Goal: Task Accomplishment & Management: Manage account settings

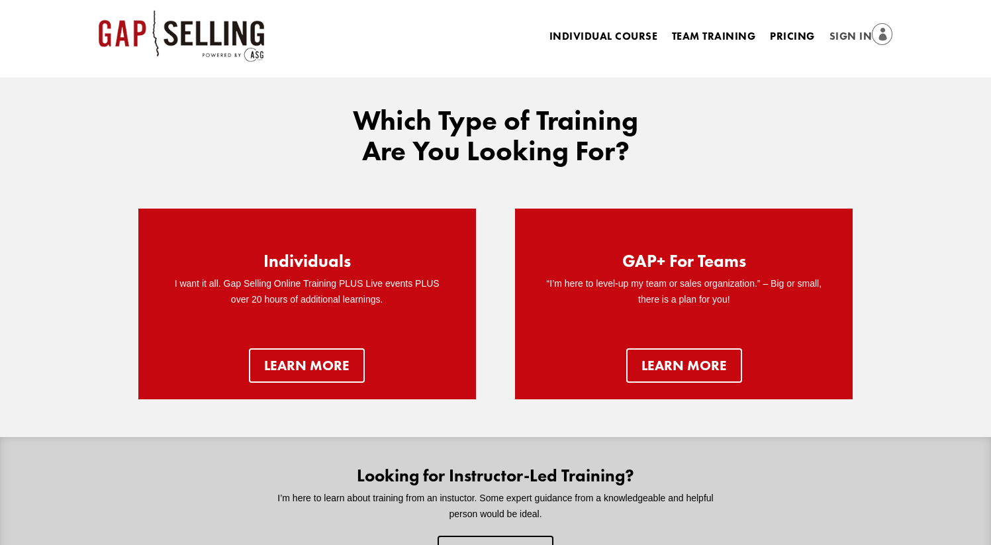
click at [845, 36] on link "Sign In" at bounding box center [862, 37] width 64 height 19
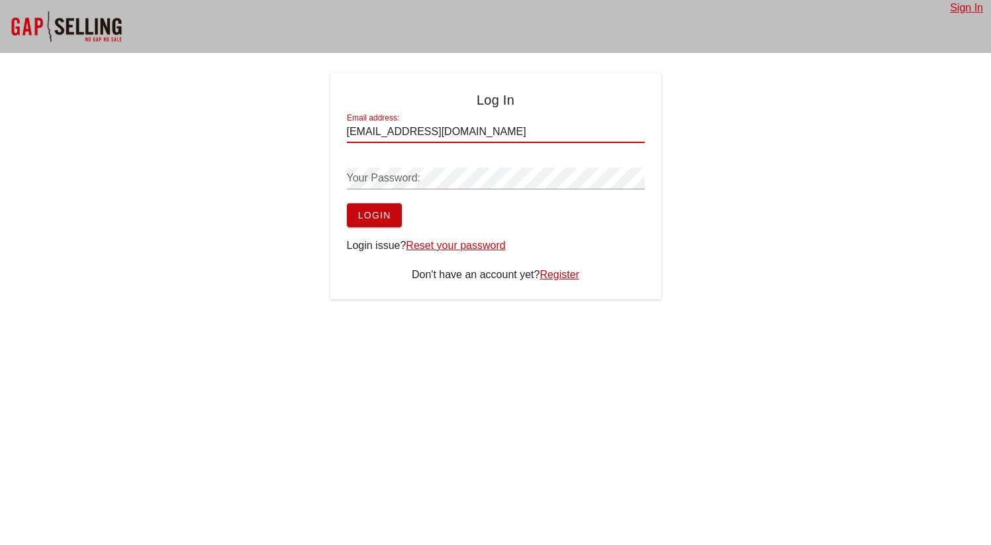
type input "[EMAIL_ADDRESS][DOMAIN_NAME]"
click at [399, 172] on div "Your Password:" at bounding box center [496, 178] width 298 height 21
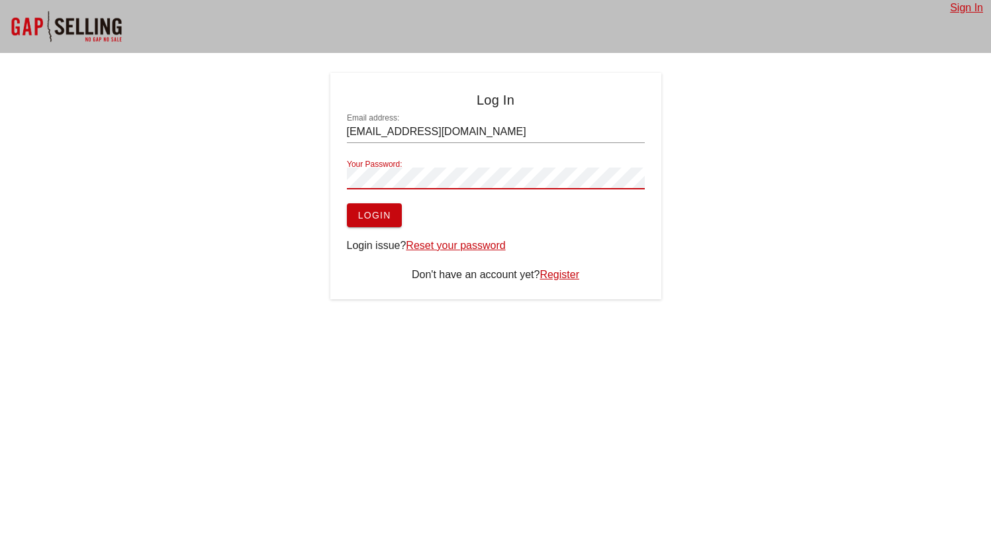
click at [369, 223] on button "Login" at bounding box center [374, 215] width 55 height 24
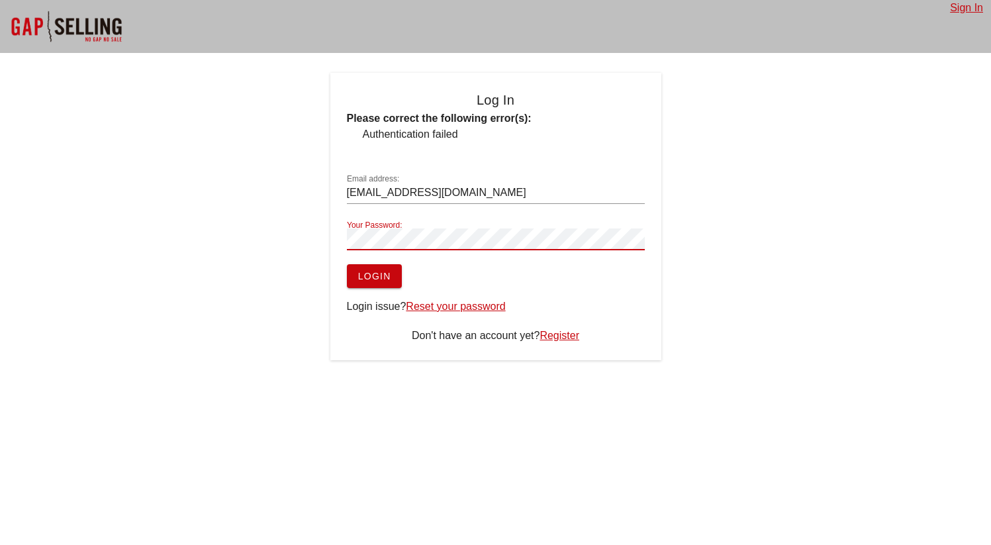
click at [347, 264] on button "Login" at bounding box center [374, 276] width 55 height 24
click at [379, 282] on button "Login" at bounding box center [374, 276] width 55 height 24
click at [431, 306] on link "Reset your password" at bounding box center [455, 306] width 99 height 11
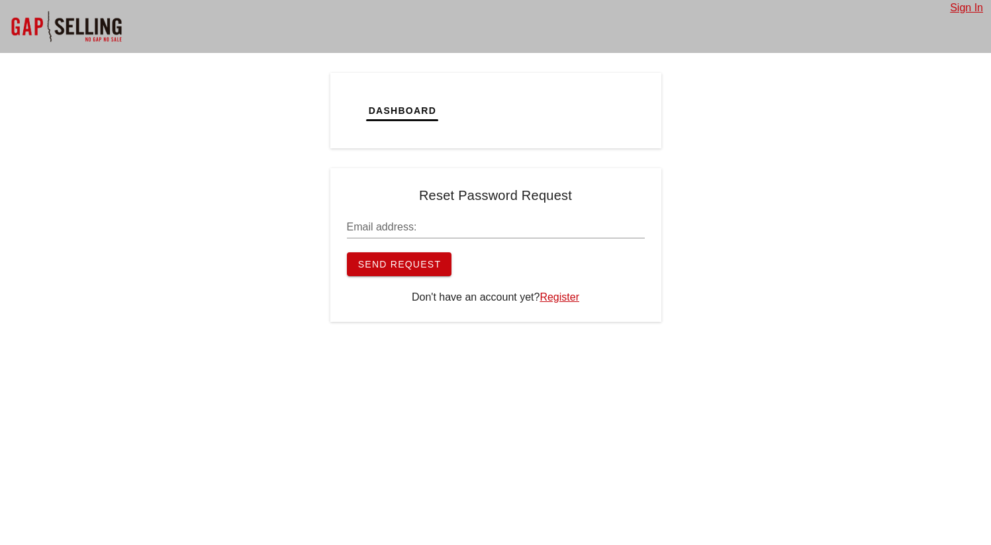
click at [385, 223] on div "Email address:" at bounding box center [496, 227] width 298 height 21
type input "djol98@hotmail.com"
click at [381, 267] on span "Send Request" at bounding box center [400, 264] width 84 height 11
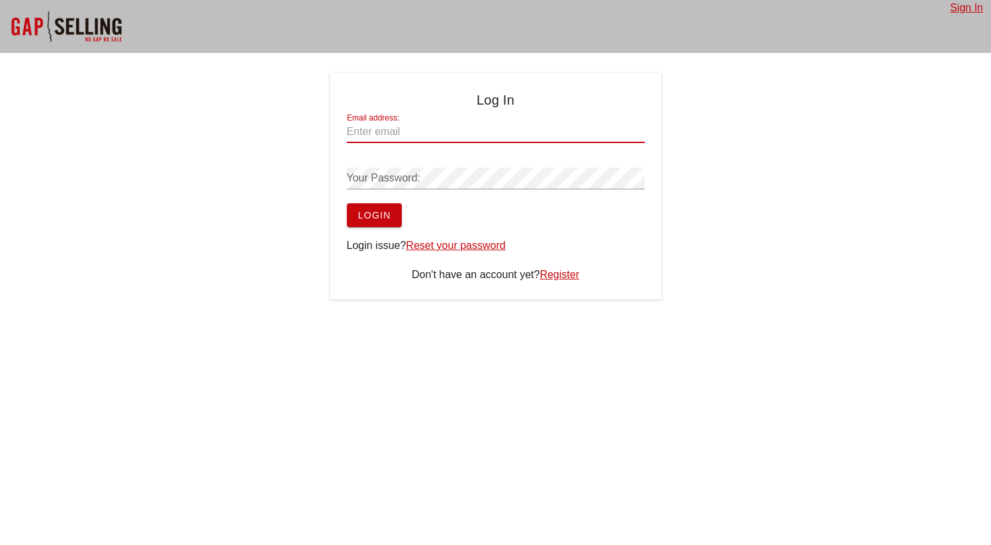
click at [380, 132] on div "Email address:" at bounding box center [496, 131] width 298 height 21
type input "j"
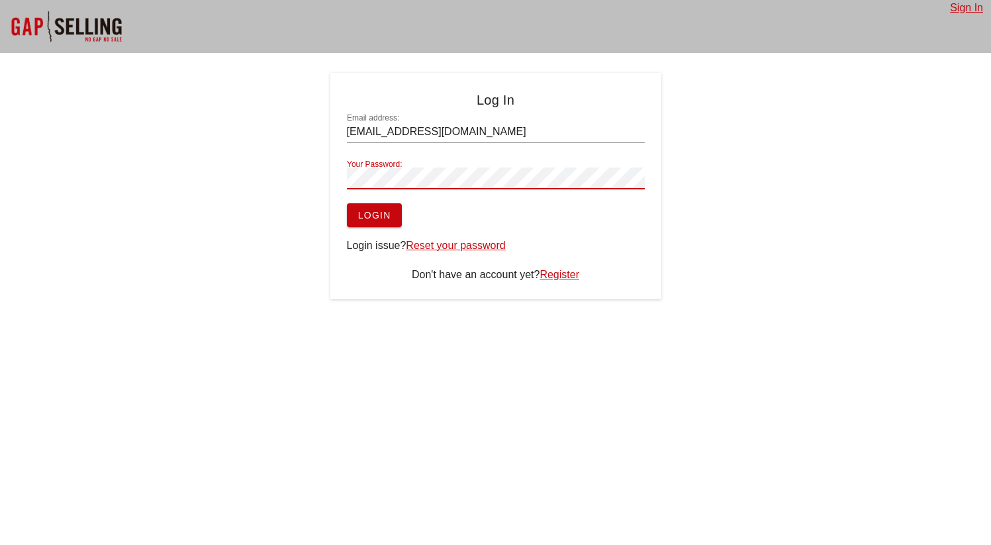
click at [391, 215] on span "Login" at bounding box center [375, 215] width 34 height 11
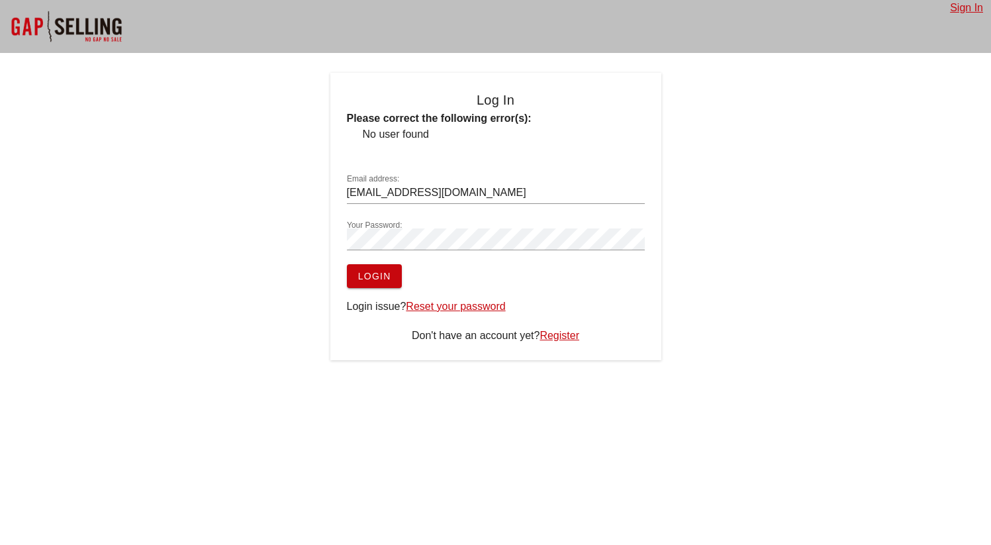
click at [400, 226] on label "Your Password:" at bounding box center [375, 226] width 56 height 10
click at [347, 264] on button "Login" at bounding box center [374, 276] width 55 height 24
click at [411, 191] on input "djol98@hotnail.com" at bounding box center [496, 192] width 298 height 21
type input "djol98@hotmail.com"
click at [347, 264] on button "Login" at bounding box center [374, 276] width 55 height 24
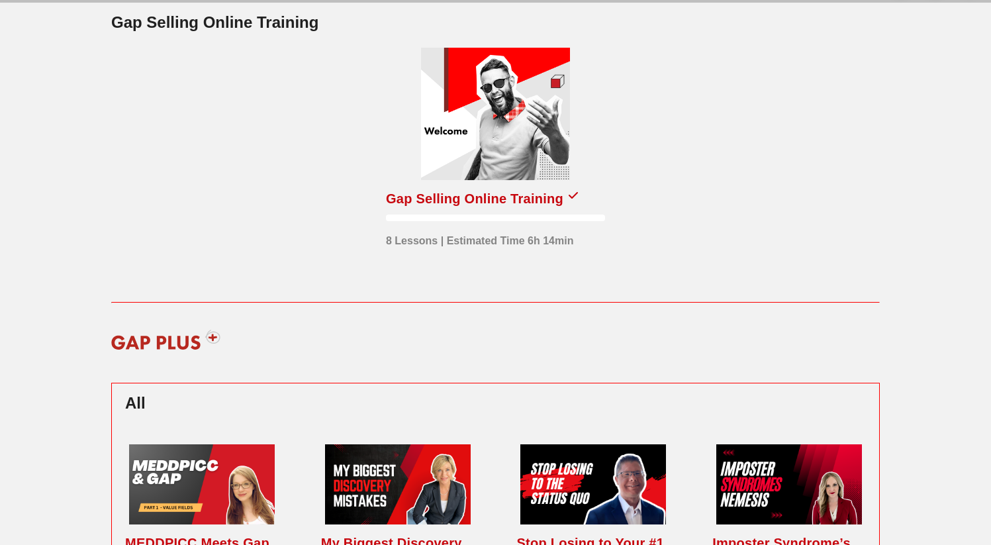
scroll to position [49, 0]
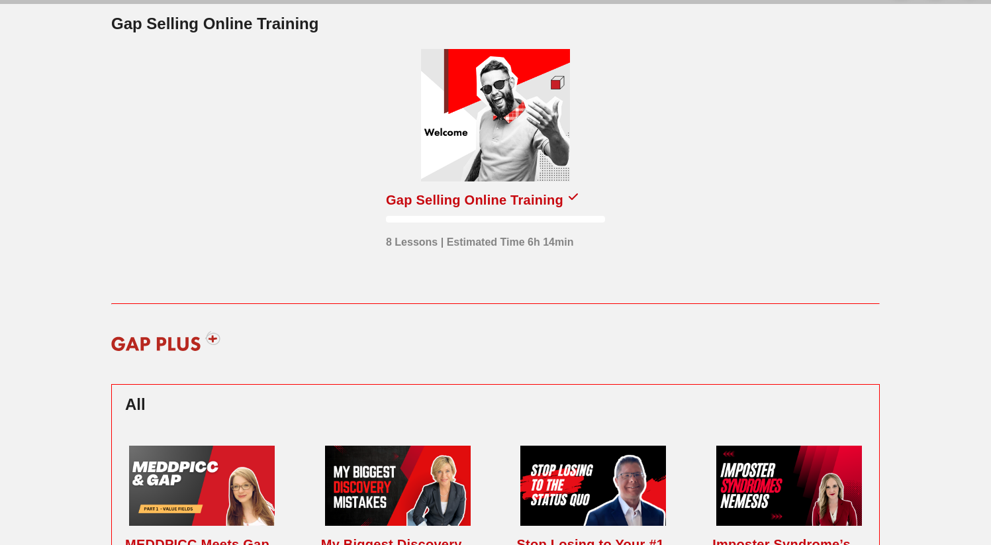
click at [210, 339] on img at bounding box center [166, 341] width 126 height 40
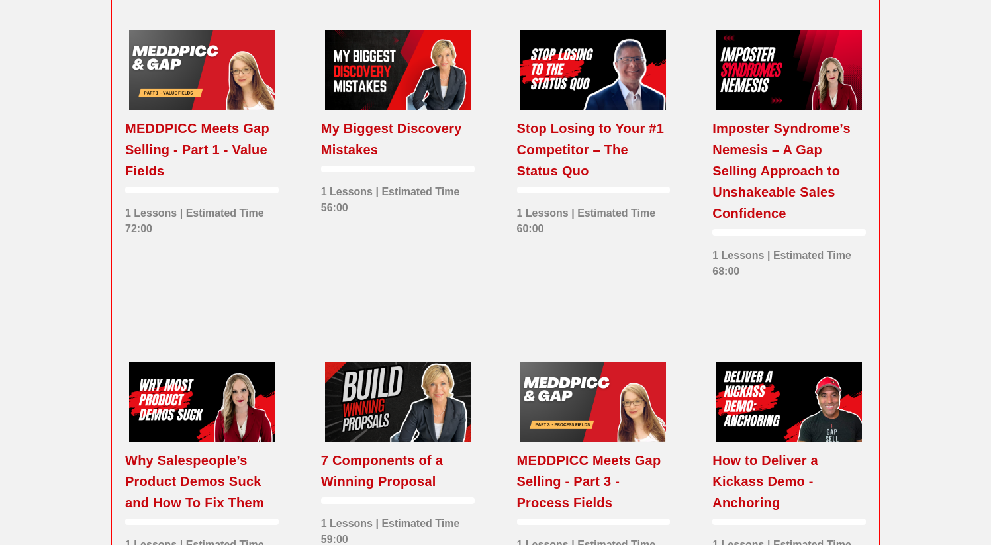
scroll to position [0, 0]
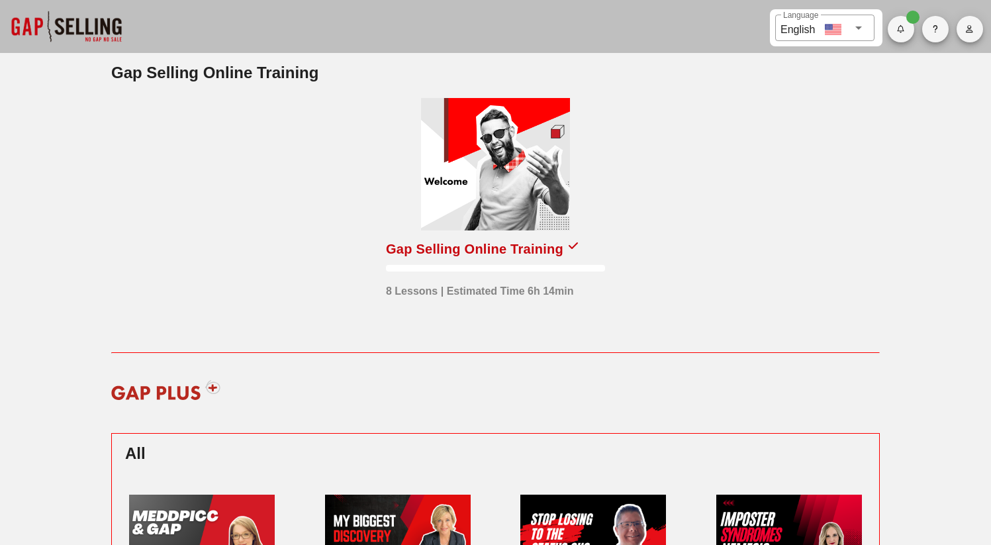
click at [894, 36] on button "button" at bounding box center [901, 29] width 26 height 26
click at [872, 74] on h2 "Gap Selling Online Training" at bounding box center [495, 73] width 769 height 24
click at [970, 24] on button "button" at bounding box center [970, 29] width 26 height 26
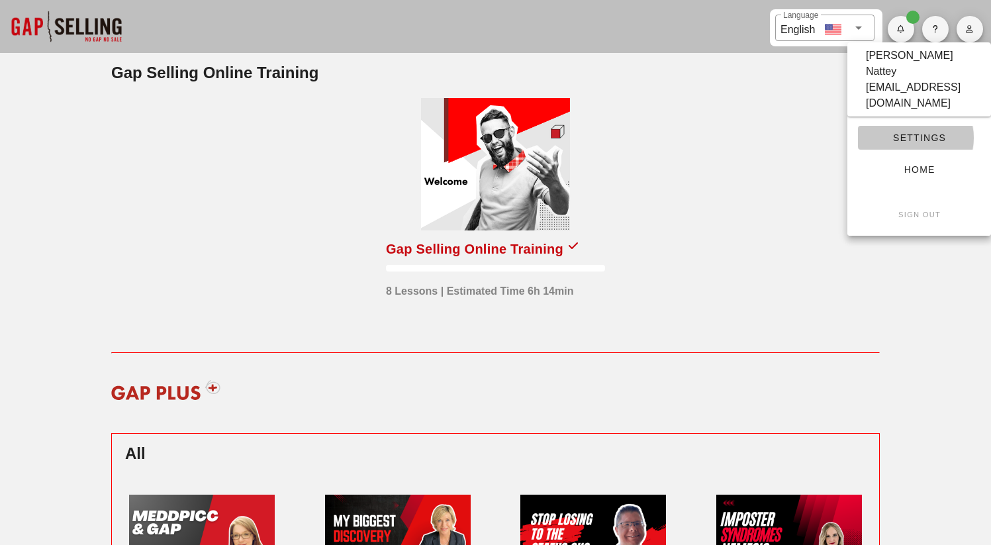
click at [902, 132] on span "Settings" at bounding box center [919, 137] width 101 height 11
